Goal: Contribute content: Add original content to the website for others to see

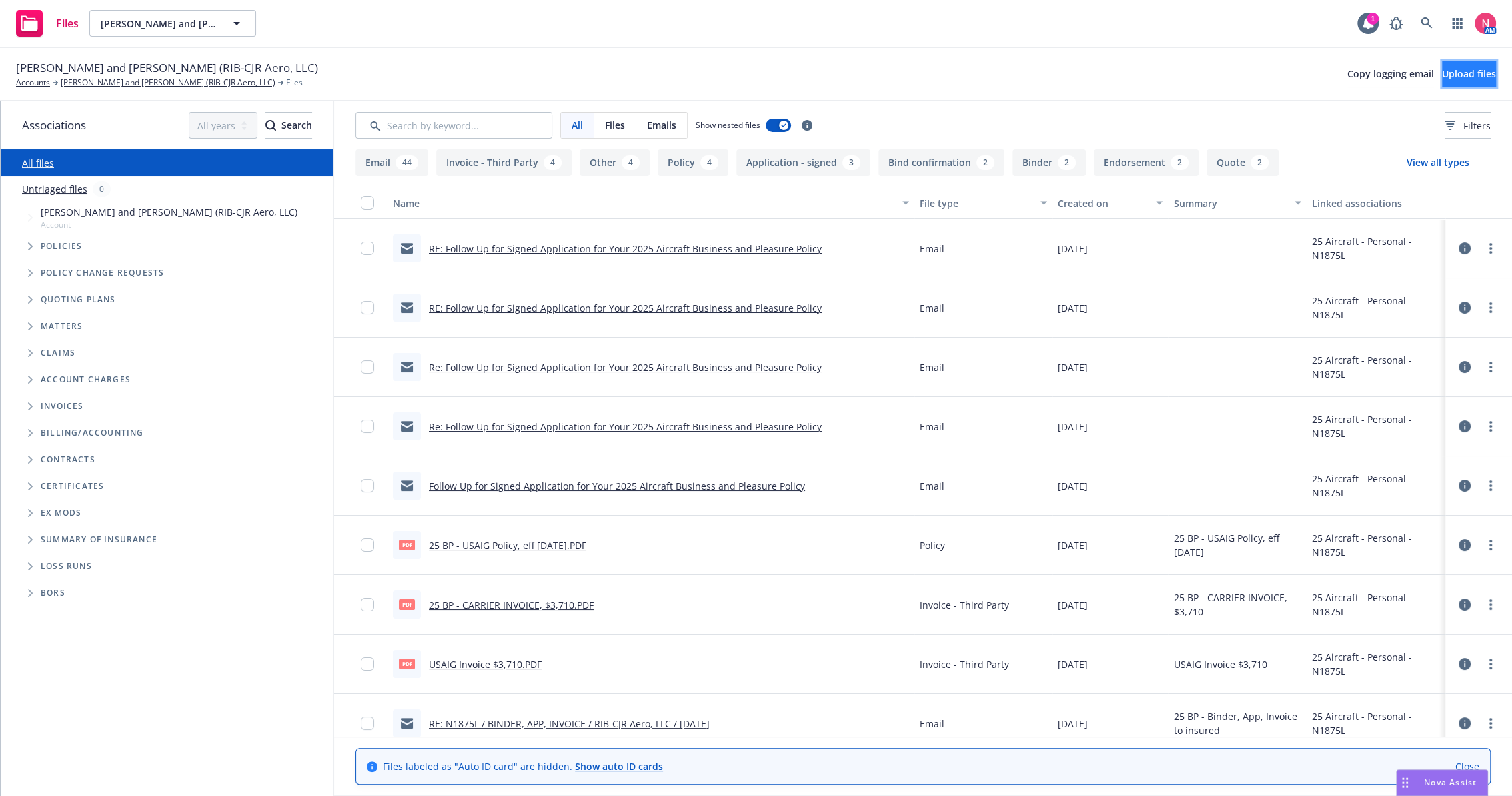
click at [1468, 74] on span "Upload files" at bounding box center [1469, 74] width 54 height 13
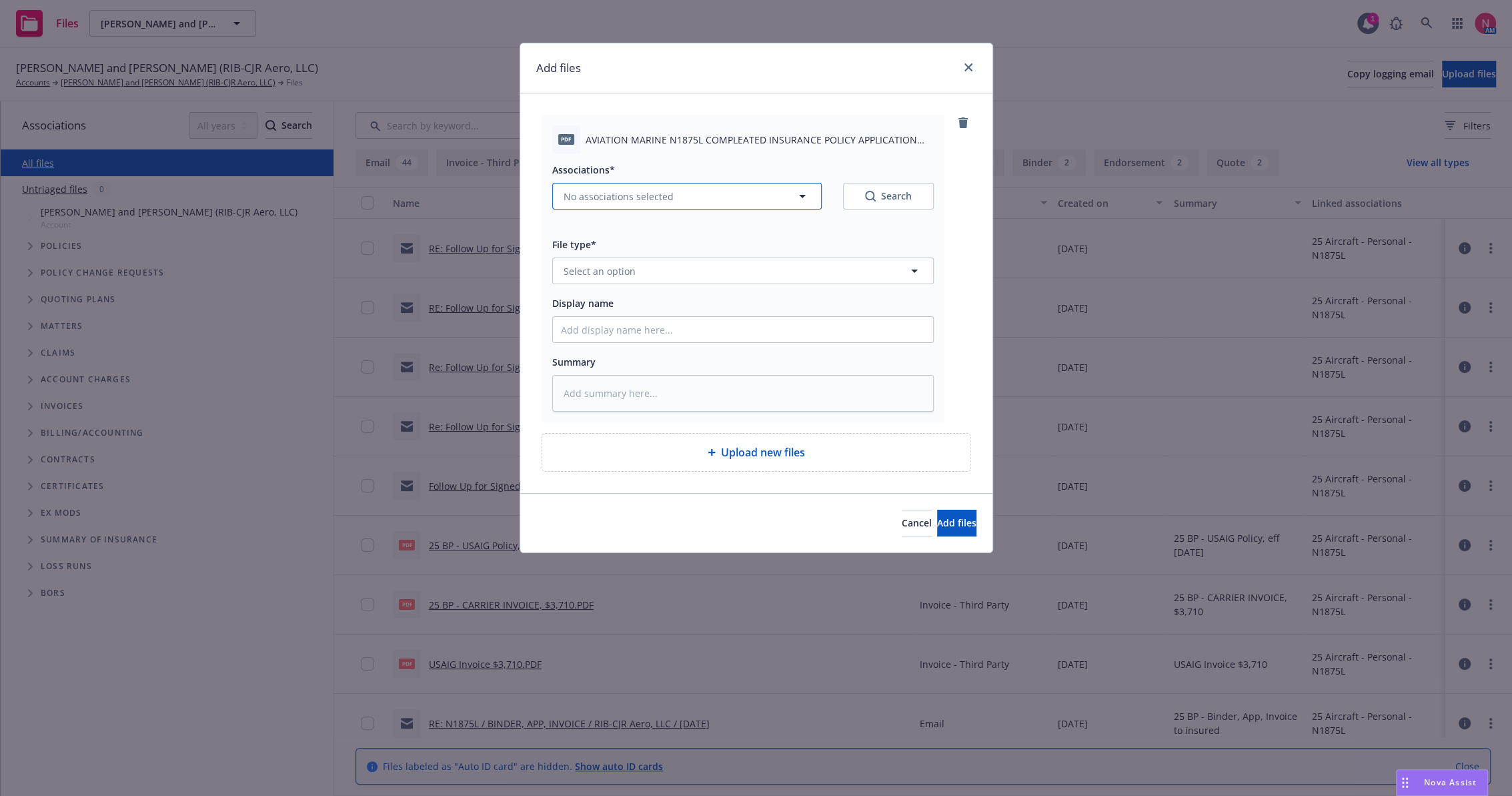
click at [651, 195] on span "No associations selected" at bounding box center [618, 196] width 110 height 14
type textarea "x"
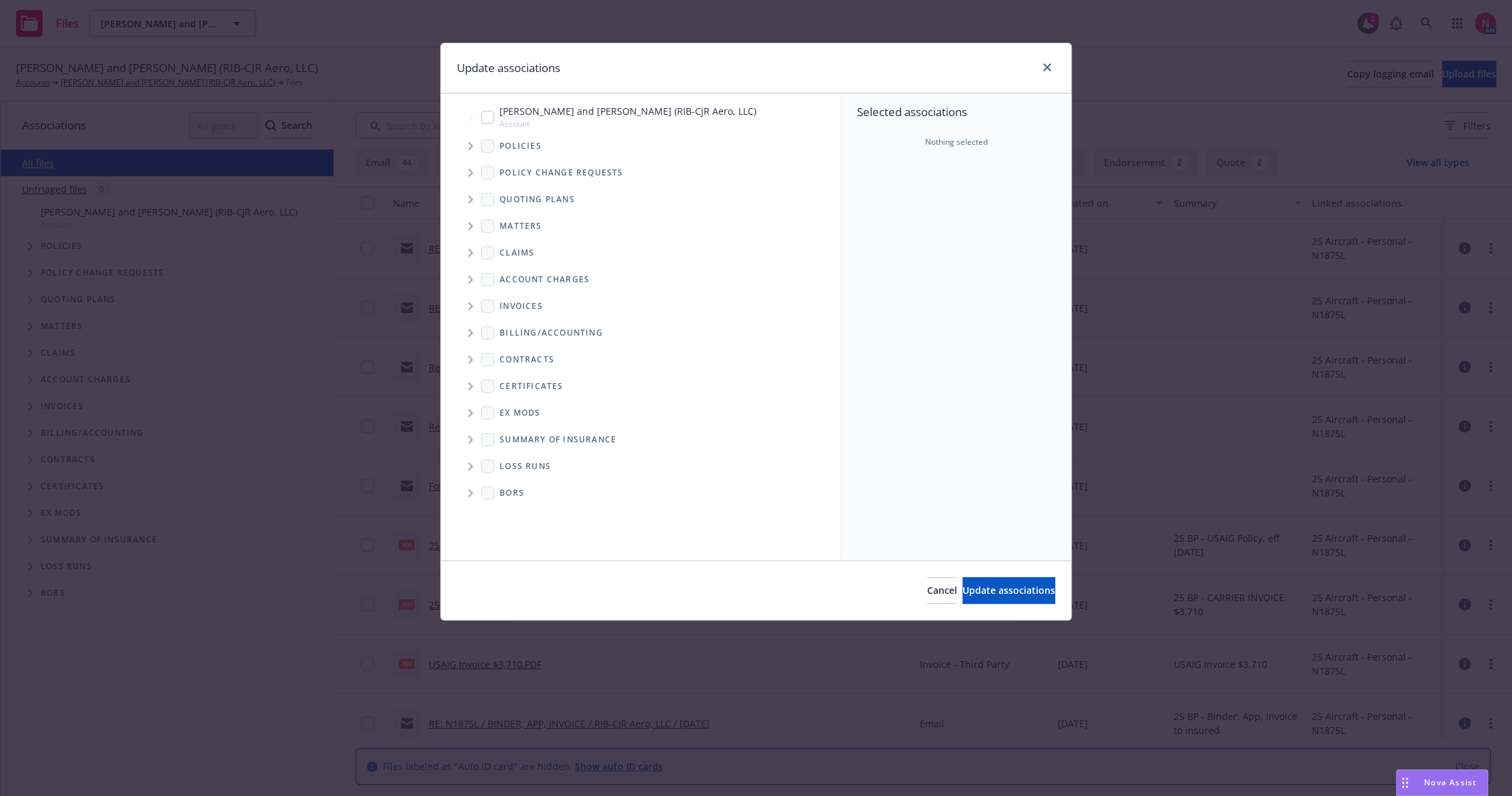
click at [490, 113] on input "Tree Example" at bounding box center [488, 118] width 14 height 14
checkbox input "true"
click at [1008, 581] on button "Update associations" at bounding box center [1009, 590] width 93 height 27
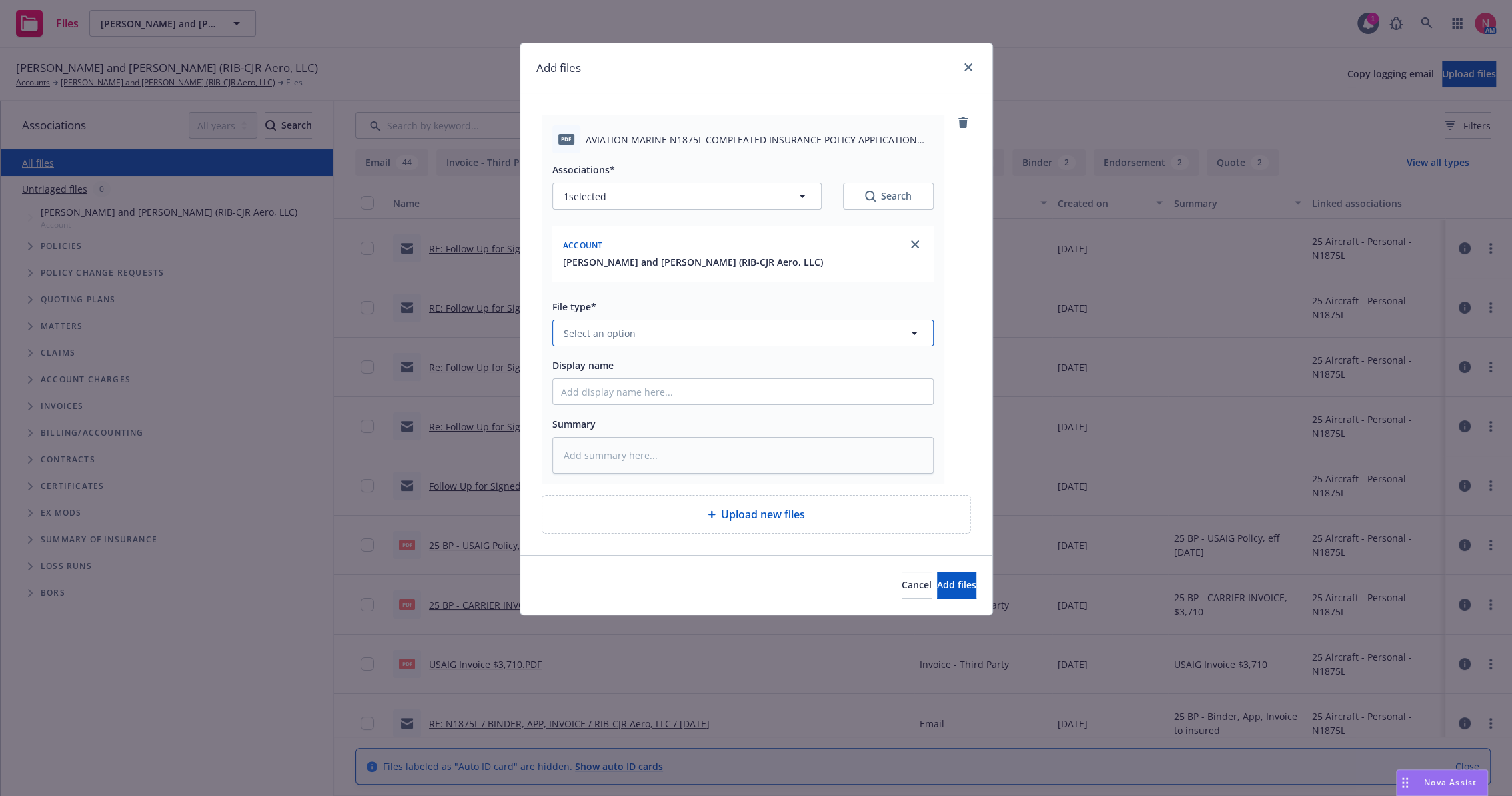
click at [620, 327] on span "Select an option" at bounding box center [599, 333] width 72 height 14
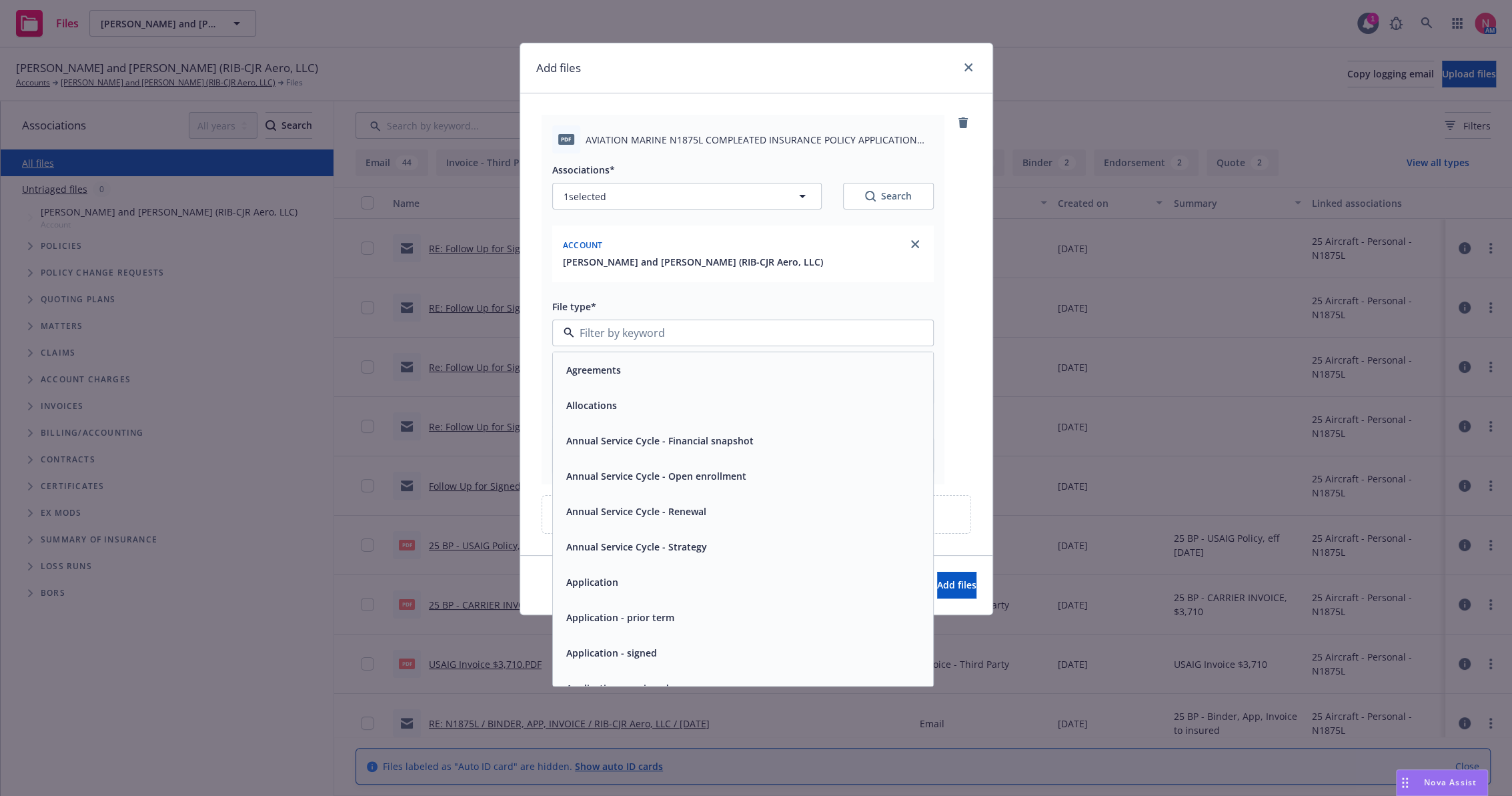
click at [638, 647] on span "Application - signed" at bounding box center [611, 653] width 91 height 14
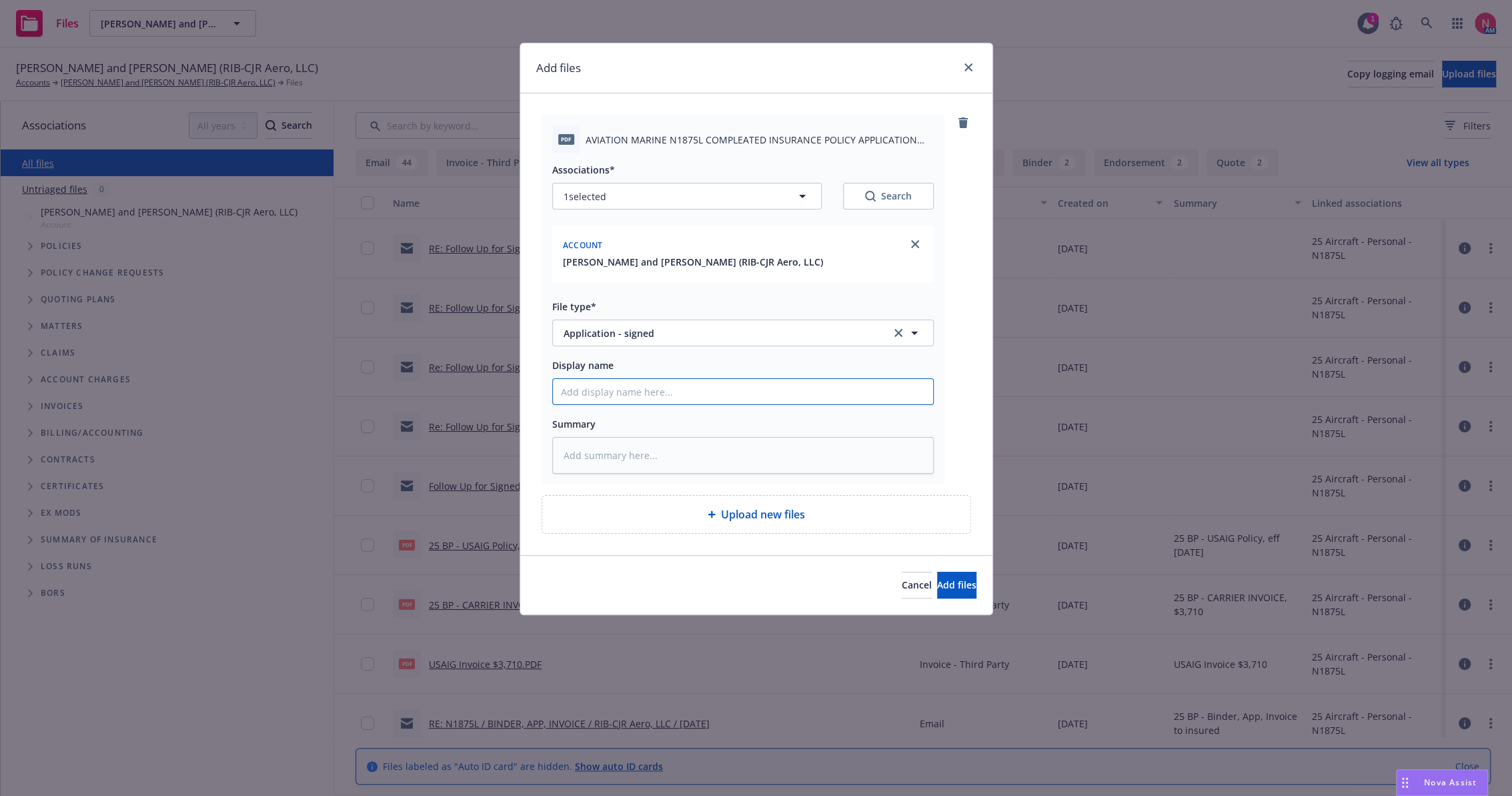
click at [638, 394] on input "Display name" at bounding box center [743, 392] width 380 height 25
type textarea "x"
type input "2"
type textarea "x"
type input "25 BP Signed Client Renewal"
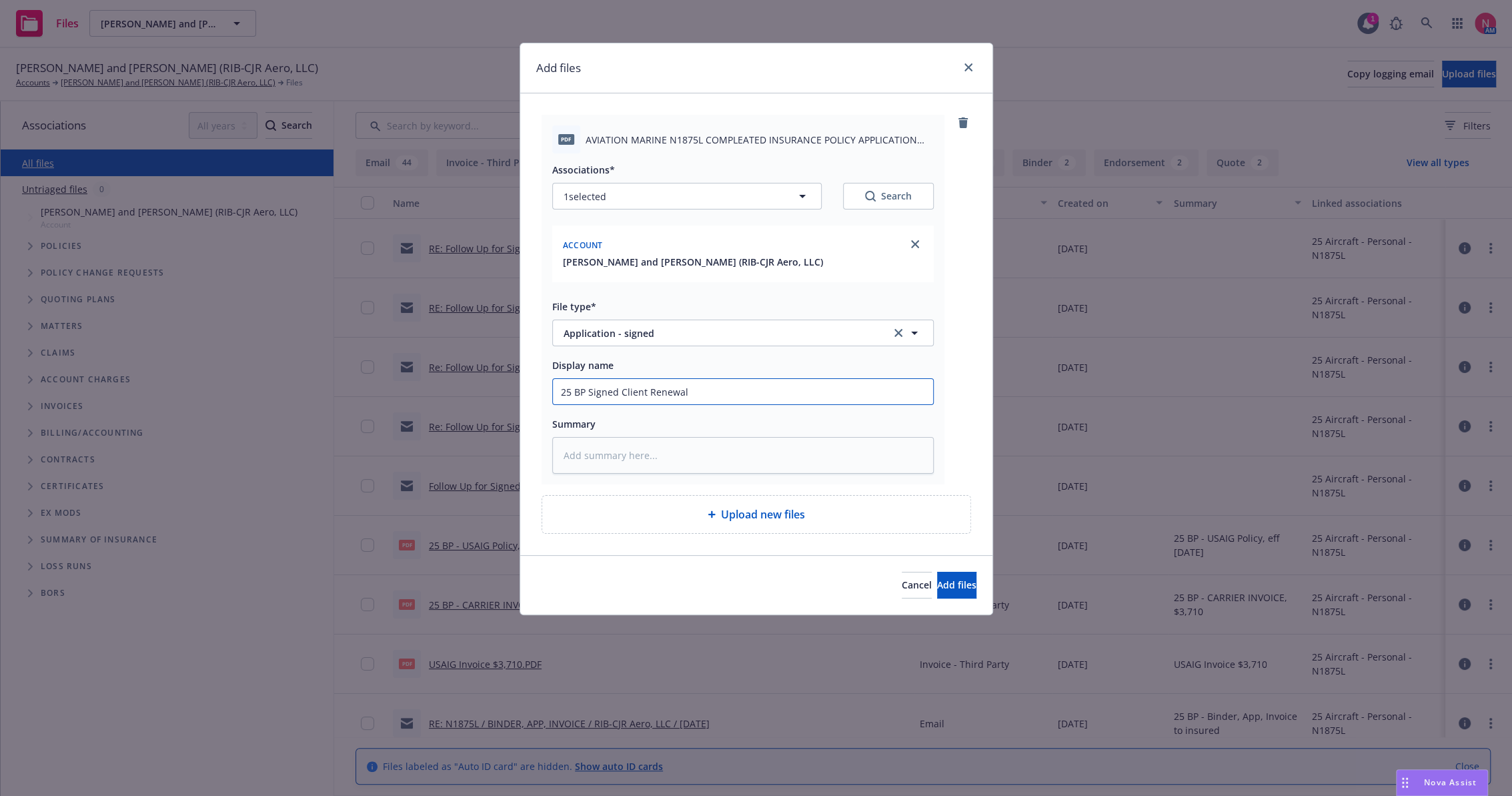
drag, startPoint x: 715, startPoint y: 398, endPoint x: 587, endPoint y: 403, distance: 128.1
click at [587, 403] on input "25 BP Signed Client Renewal" at bounding box center [743, 392] width 380 height 25
type textarea "x"
type input "25 BP U"
type textarea "x"
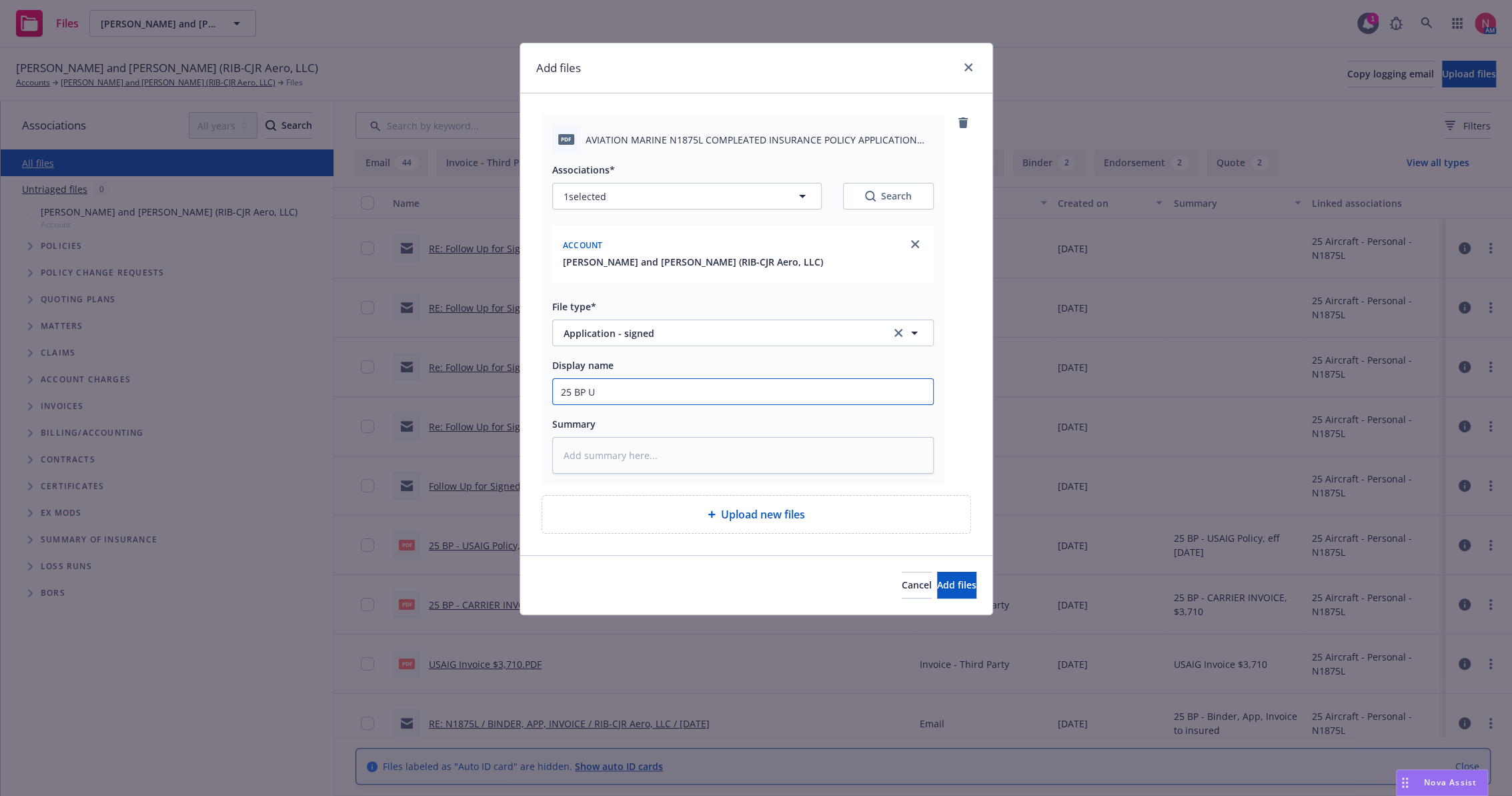
type input "25 BP US"
type textarea "x"
type input "25 BP USA"
type textarea "x"
type input "25 BP USAI"
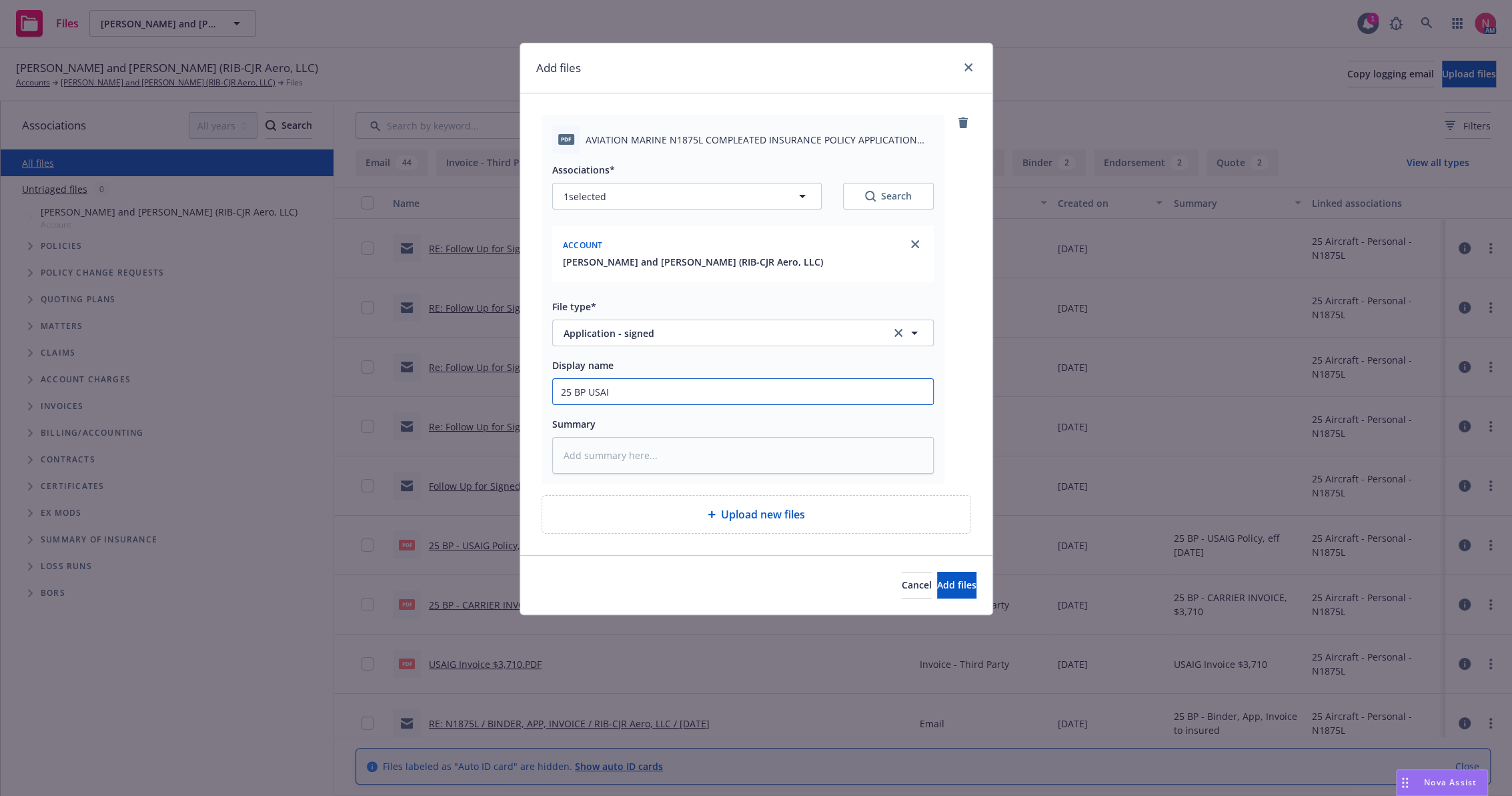
type textarea "x"
type input "25 BP USAIG App Signed"
click at [937, 572] on button "Add files" at bounding box center [957, 585] width 40 height 27
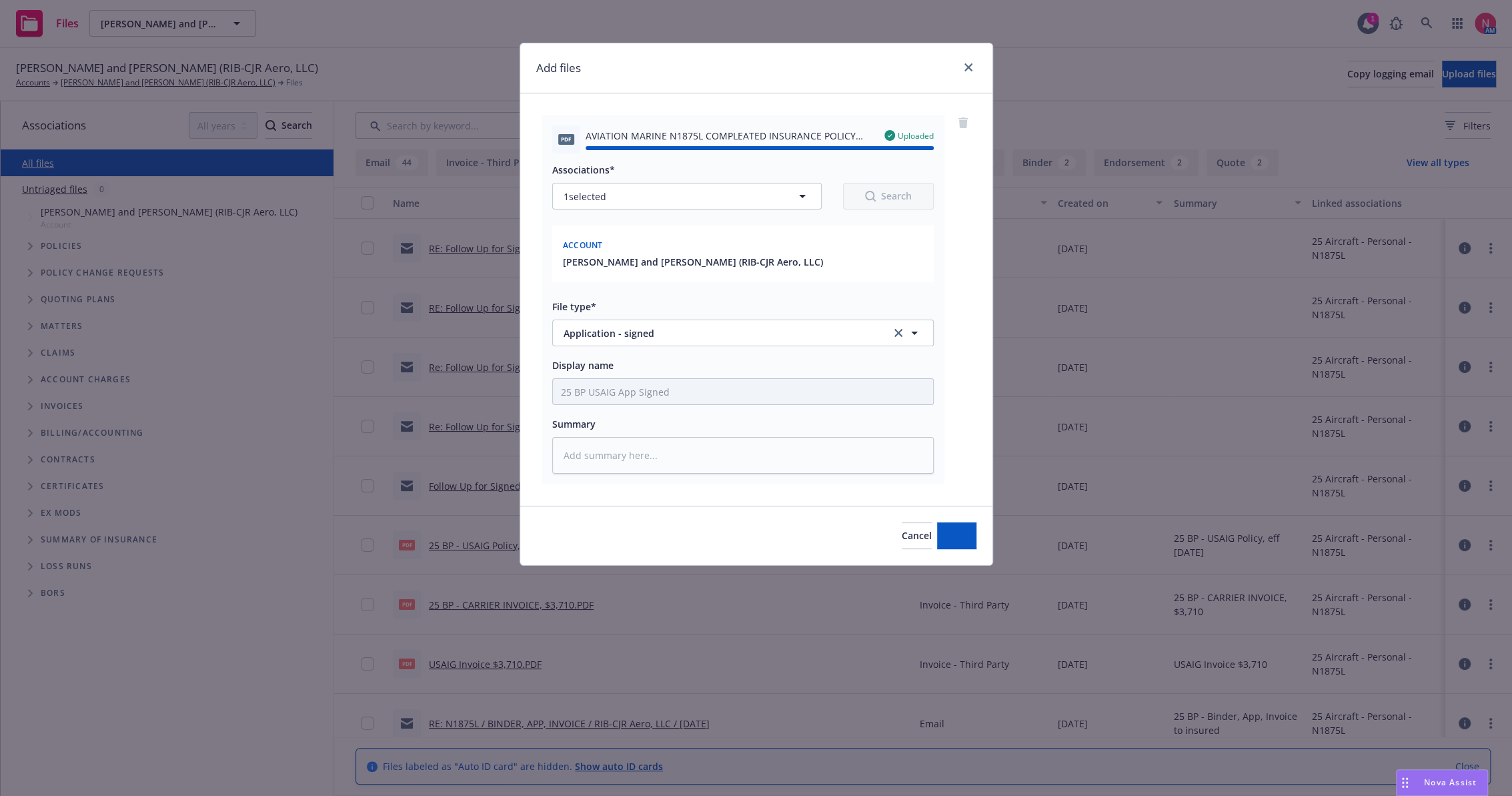
type textarea "x"
